Goal: Task Accomplishment & Management: Complete application form

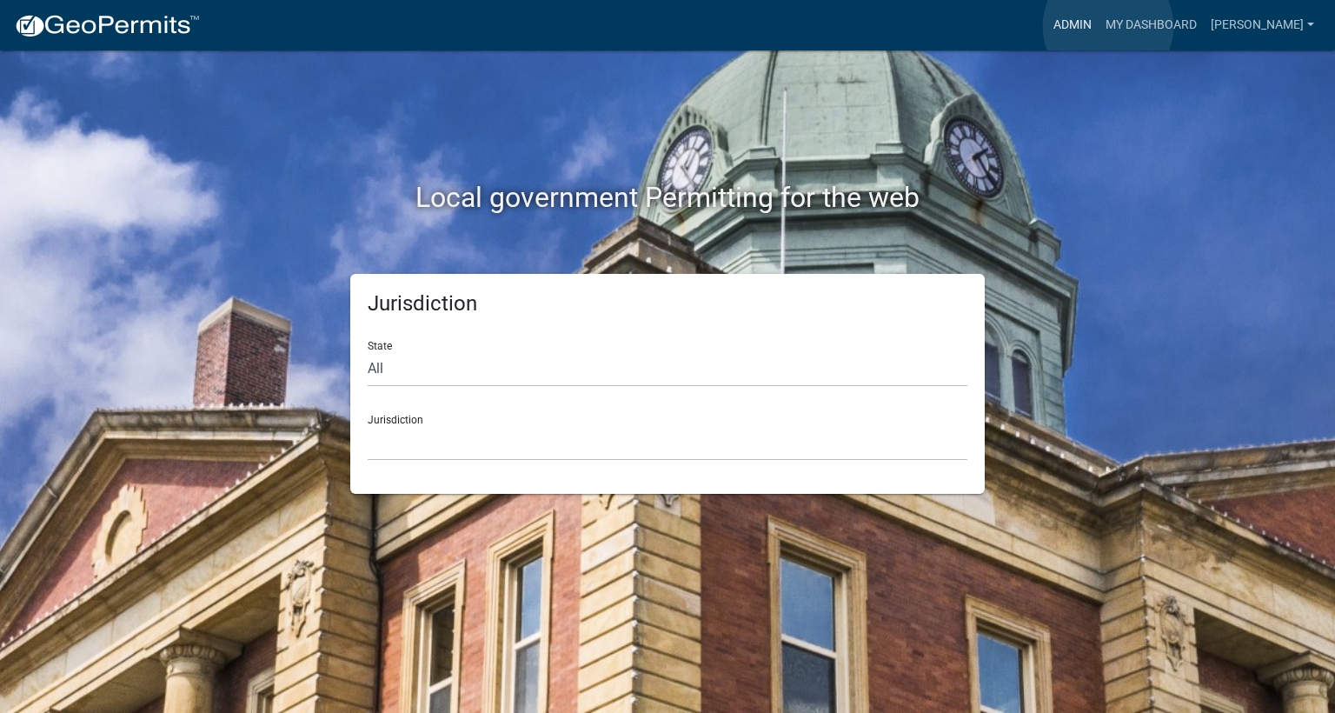
click at [1099, 26] on link "Admin" at bounding box center [1073, 25] width 52 height 33
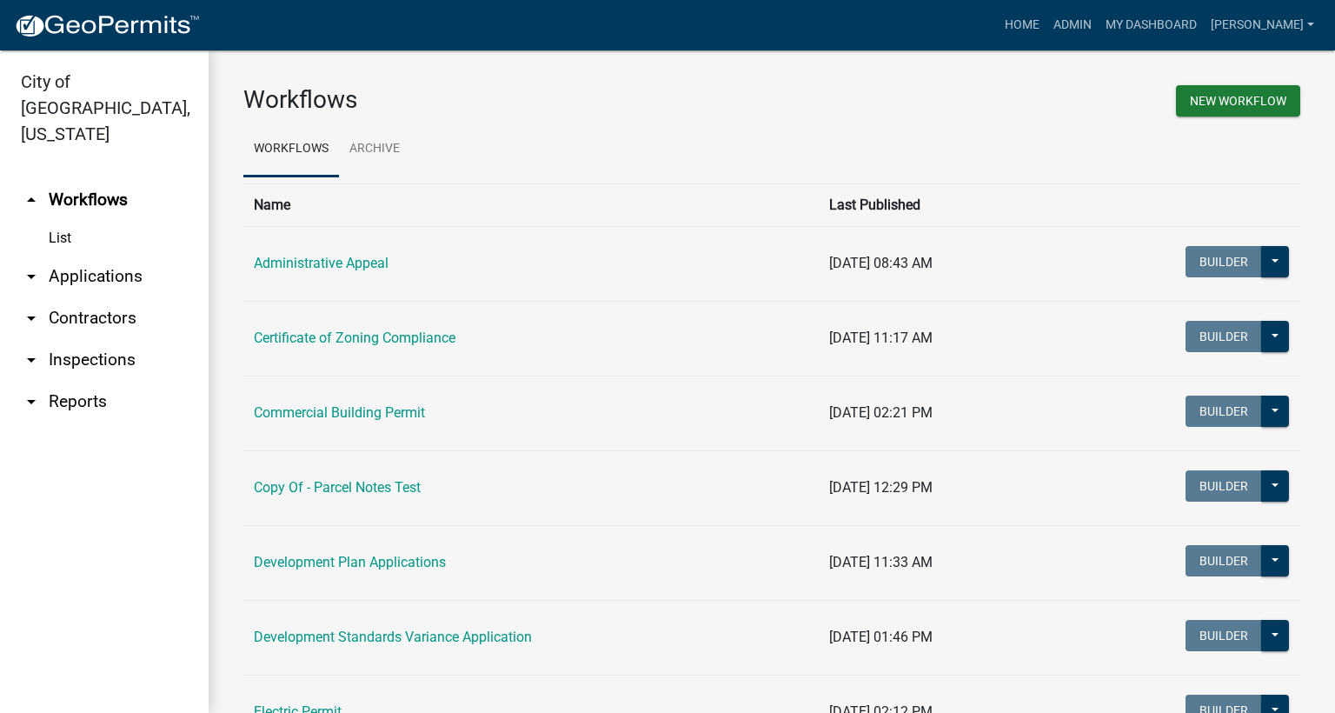
click at [94, 339] on link "arrow_drop_down Inspections" at bounding box center [104, 360] width 209 height 42
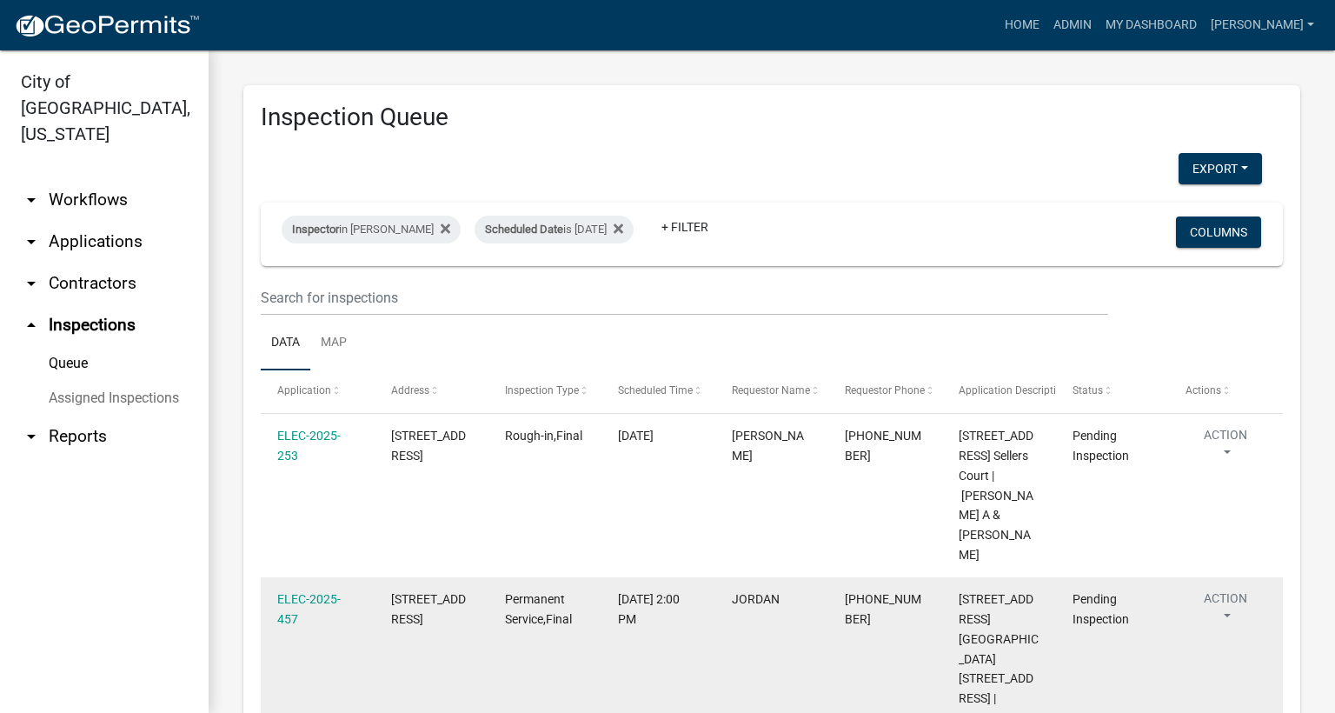
scroll to position [130, 0]
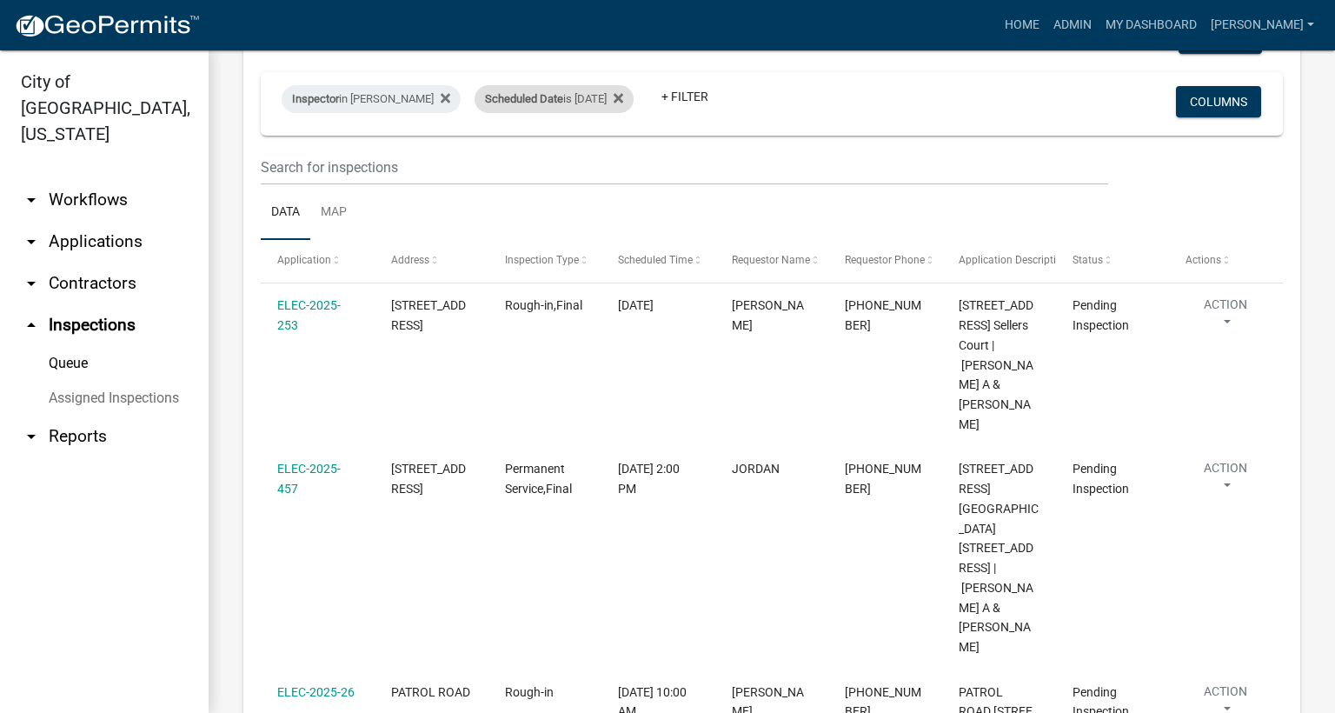
click at [608, 97] on div "Scheduled Date is [DATE]" at bounding box center [554, 99] width 159 height 28
click at [616, 164] on input "[DATE]" at bounding box center [564, 164] width 122 height 36
type input "[DATE]"
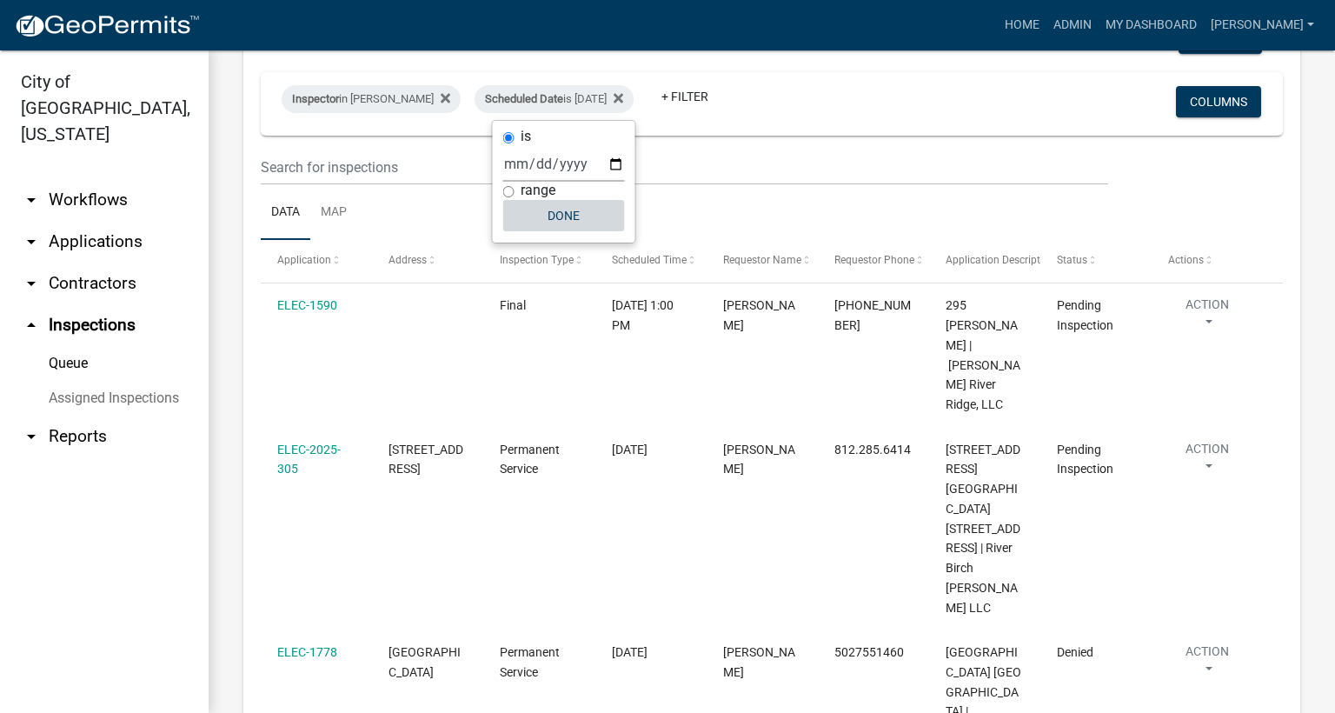
click at [569, 215] on button "Done" at bounding box center [564, 215] width 122 height 31
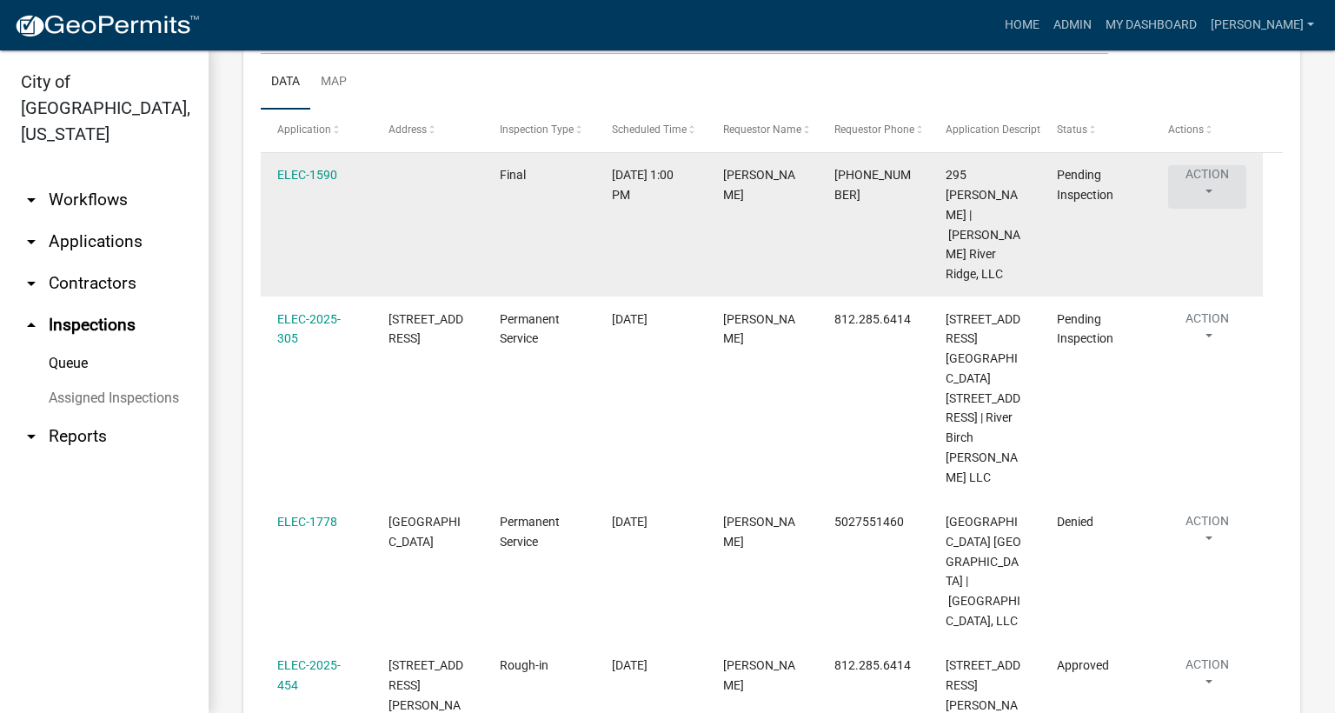
click at [1208, 190] on button "Action" at bounding box center [1207, 186] width 78 height 43
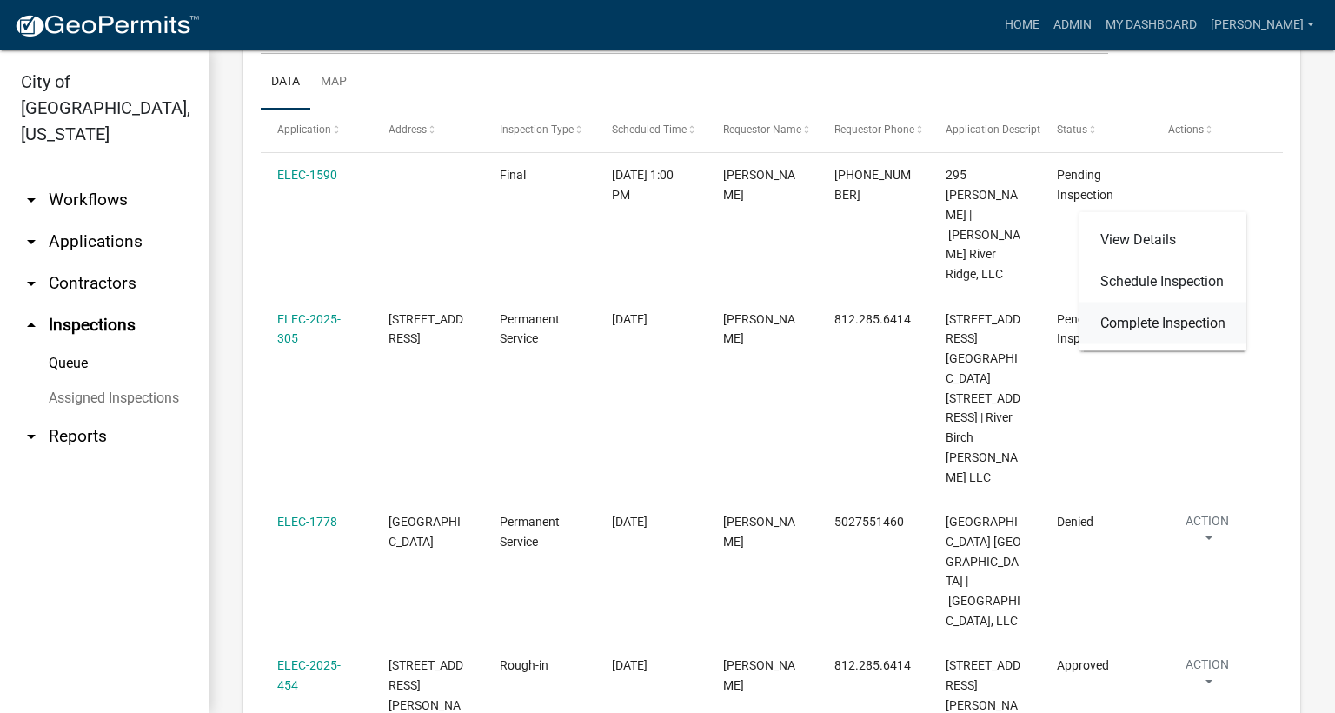
click at [1154, 323] on link "Complete Inspection" at bounding box center [1163, 324] width 167 height 42
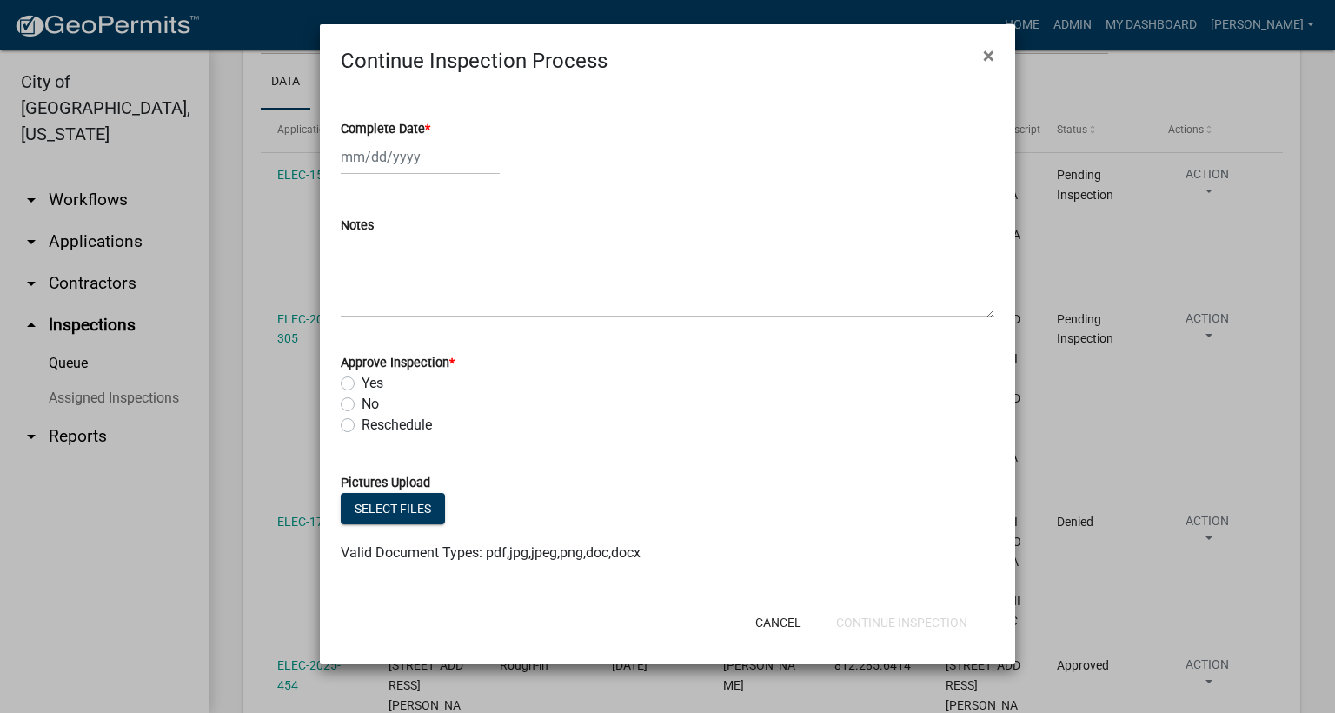
click at [429, 131] on span "*" at bounding box center [427, 129] width 5 height 15
click at [429, 139] on input "Complete Date *" at bounding box center [420, 157] width 159 height 36
select select "9"
select select "2025"
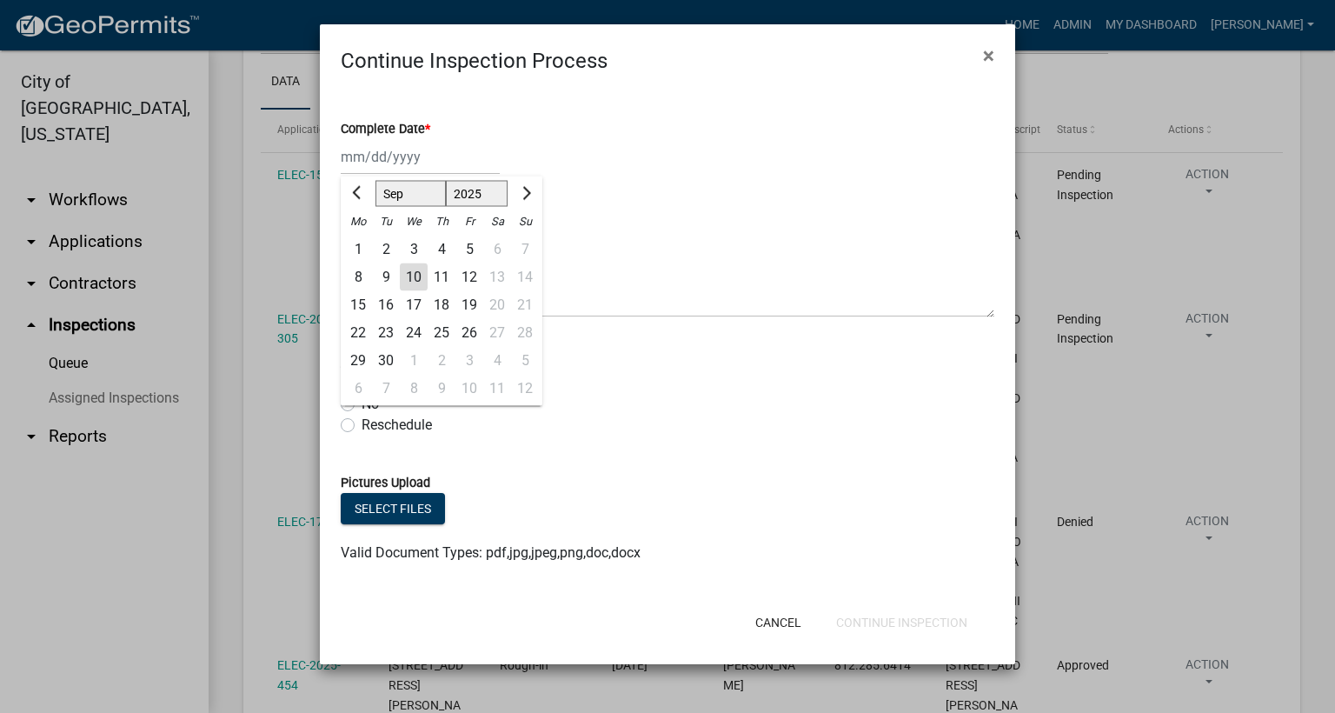
click at [410, 274] on div "10" at bounding box center [414, 277] width 28 height 28
type input "[DATE]"
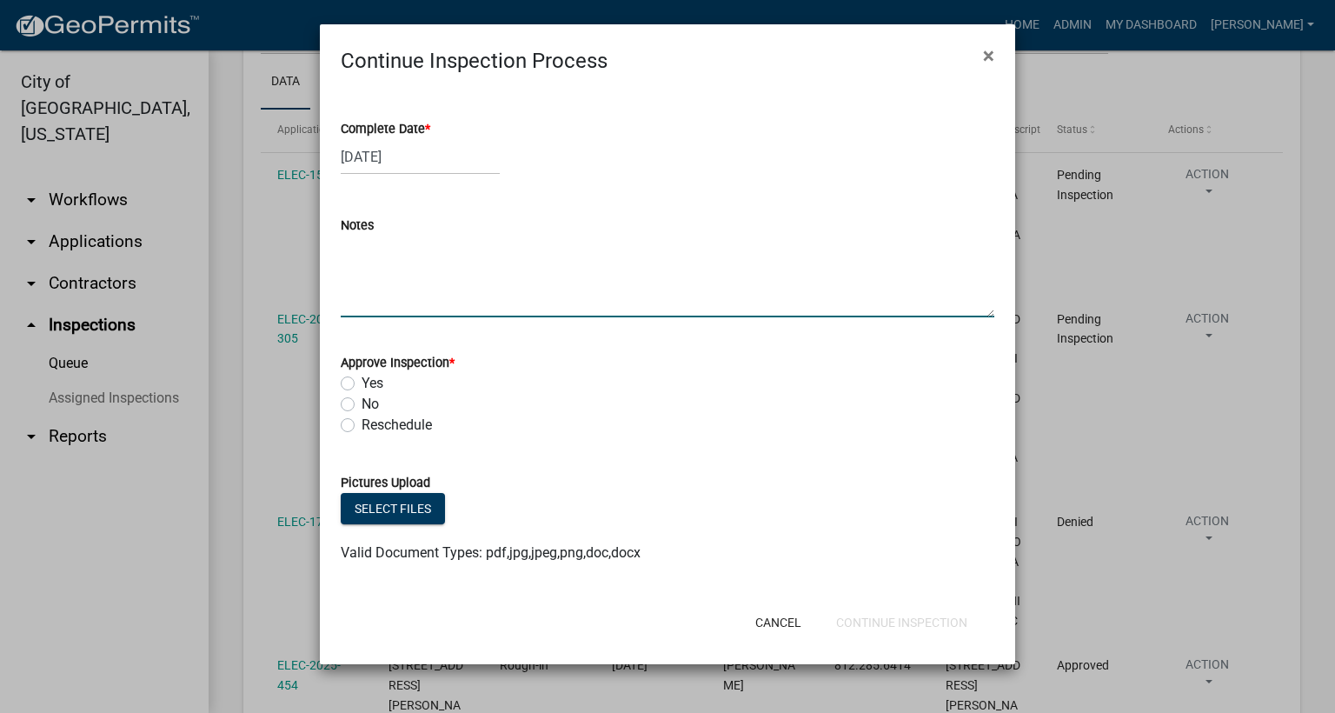
click at [389, 248] on textarea "Notes" at bounding box center [668, 277] width 654 height 82
type textarea "NEED ONE PLUG IN FIRE PUMP ROOM."
click at [362, 387] on label "Yes" at bounding box center [373, 383] width 22 height 21
click at [362, 384] on input "Yes" at bounding box center [367, 378] width 11 height 11
radio input "true"
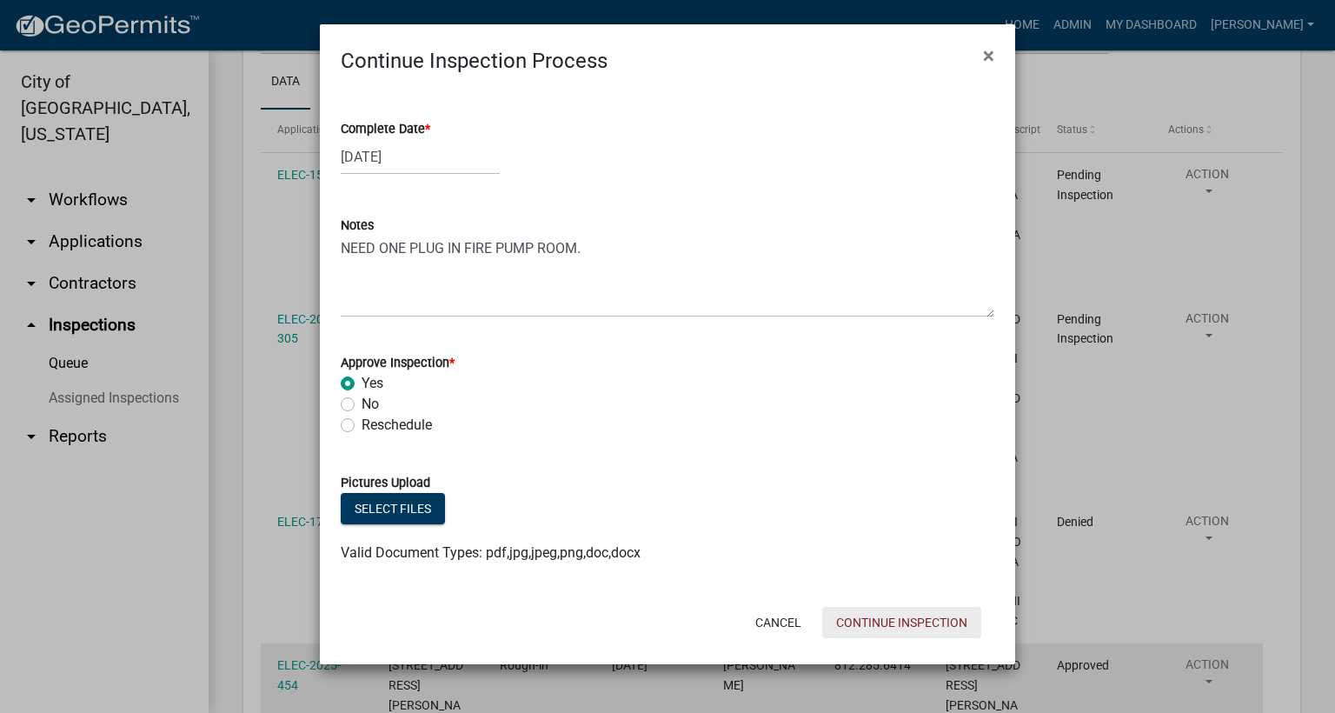
click at [911, 619] on button "Continue Inspection" at bounding box center [901, 622] width 159 height 31
